Goal: Task Accomplishment & Management: Manage account settings

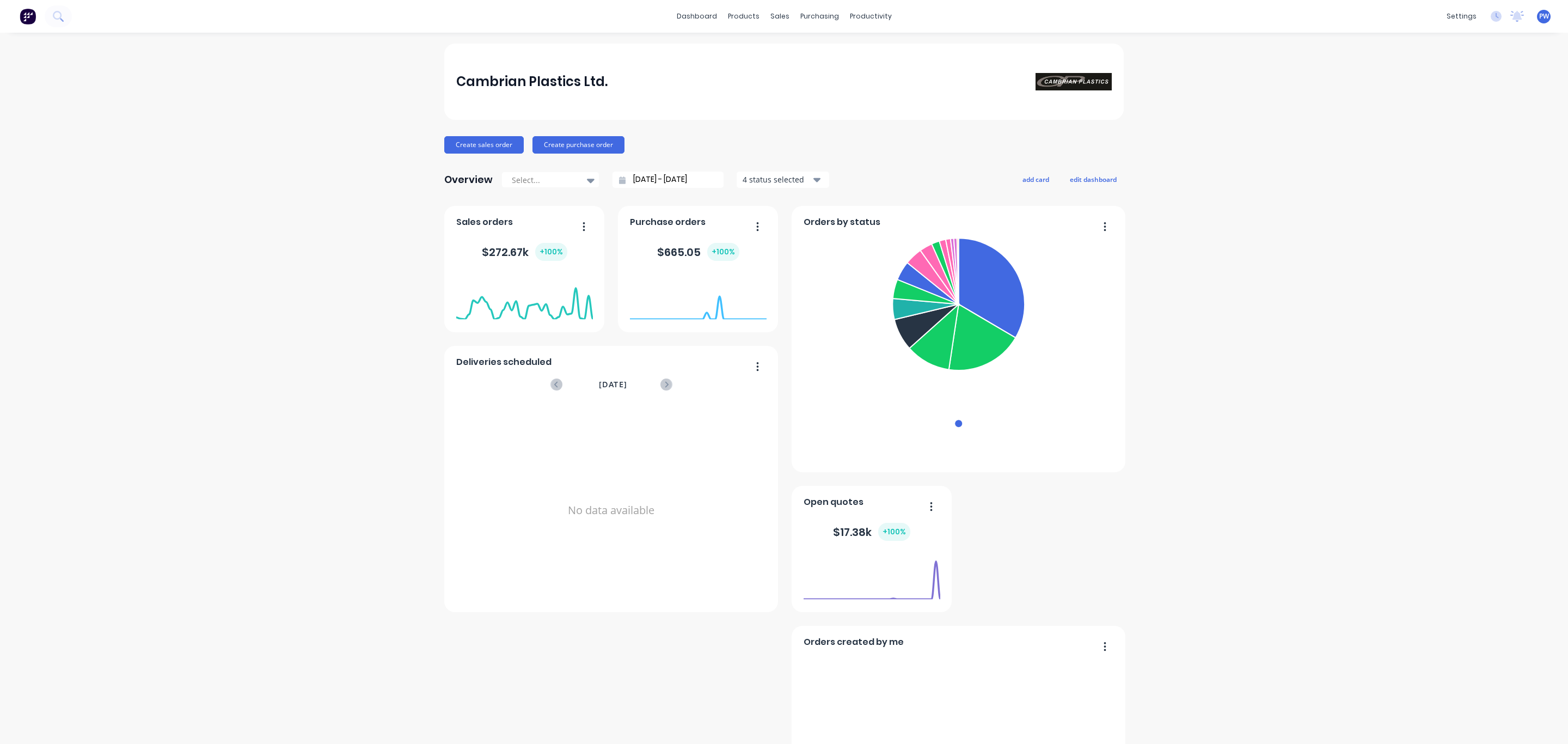
click at [757, 225] on icon "button" at bounding box center [758, 227] width 3 height 11
click at [1157, 238] on div "Cambrian Plastics Ltd. Create sales order Create purchase order Overview Select…" at bounding box center [784, 468] width 1568 height 849
click at [748, 230] on button "button" at bounding box center [753, 227] width 23 height 17
click at [1389, 225] on div "Purchasing" at bounding box center [1378, 228] width 38 height 10
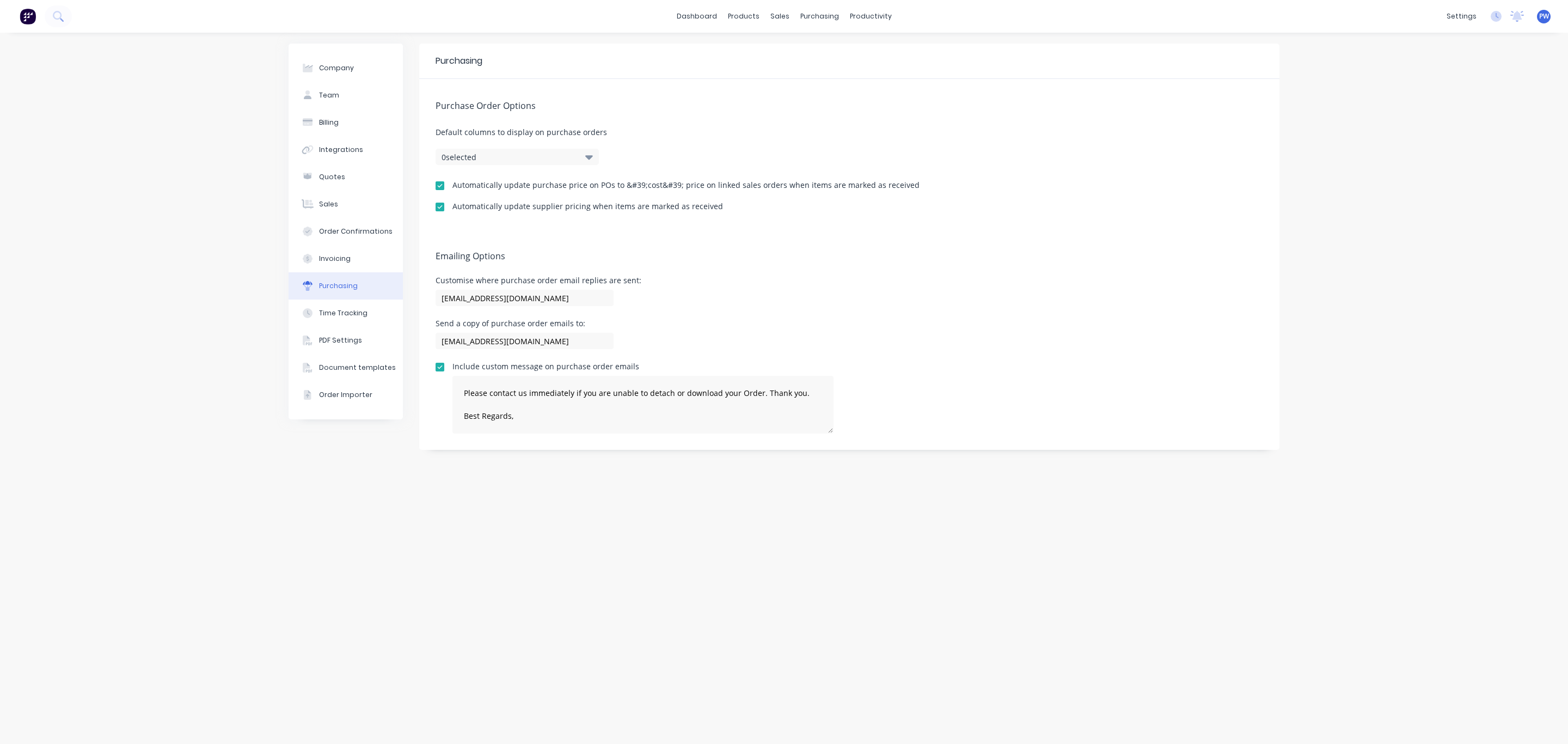
click at [522, 154] on button "0 selected" at bounding box center [517, 157] width 164 height 16
click at [672, 136] on span "Default columns to display on purchase orders" at bounding box center [849, 132] width 828 height 12
click at [331, 286] on div "Purchasing" at bounding box center [338, 286] width 38 height 10
type textarea "Please contact us immediately if you are unable to detach or download your Orde…"
click at [826, 49] on div "Purchase Orders" at bounding box center [855, 52] width 58 height 10
